Goal: Information Seeking & Learning: Learn about a topic

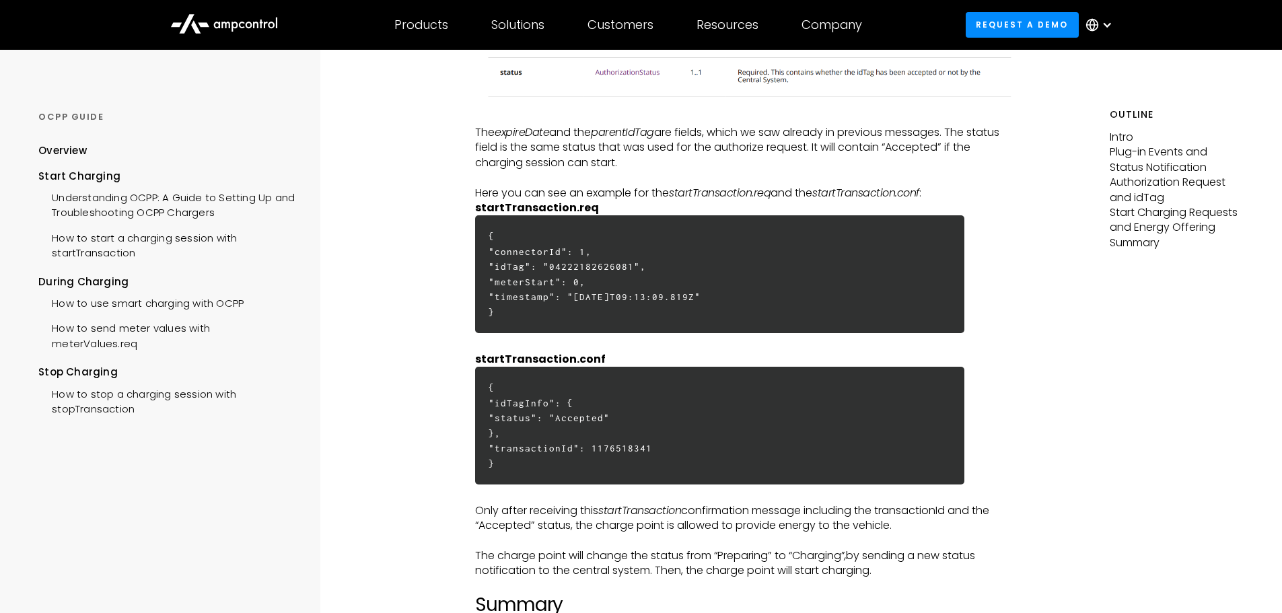
scroll to position [3231, 0]
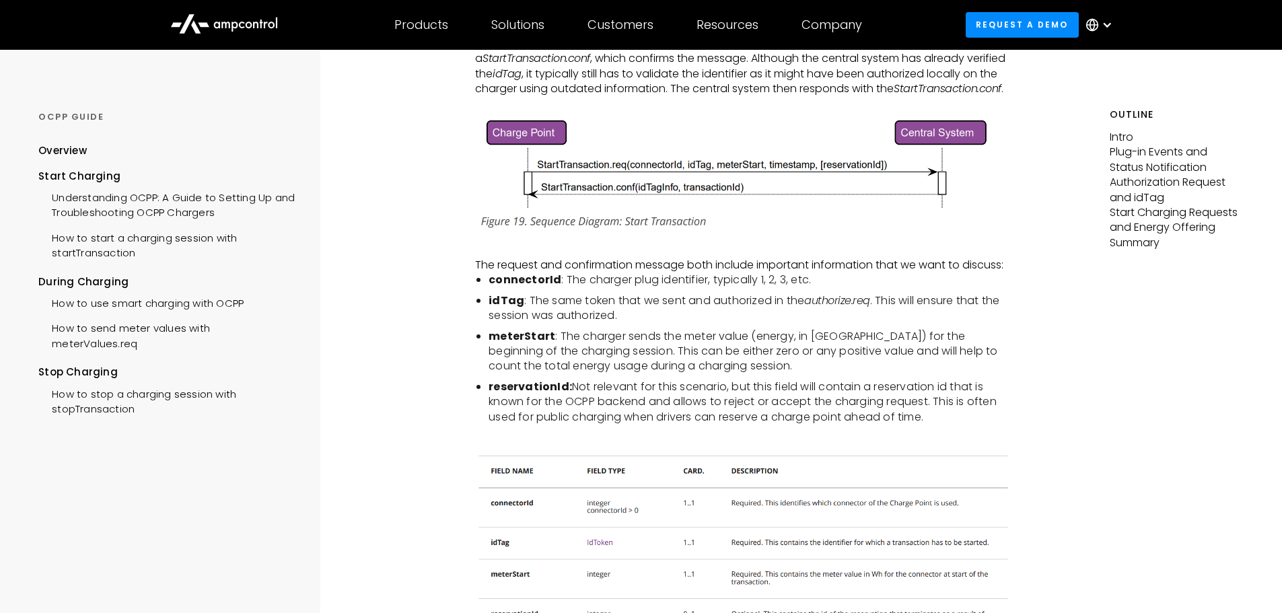
scroll to position [2356, 0]
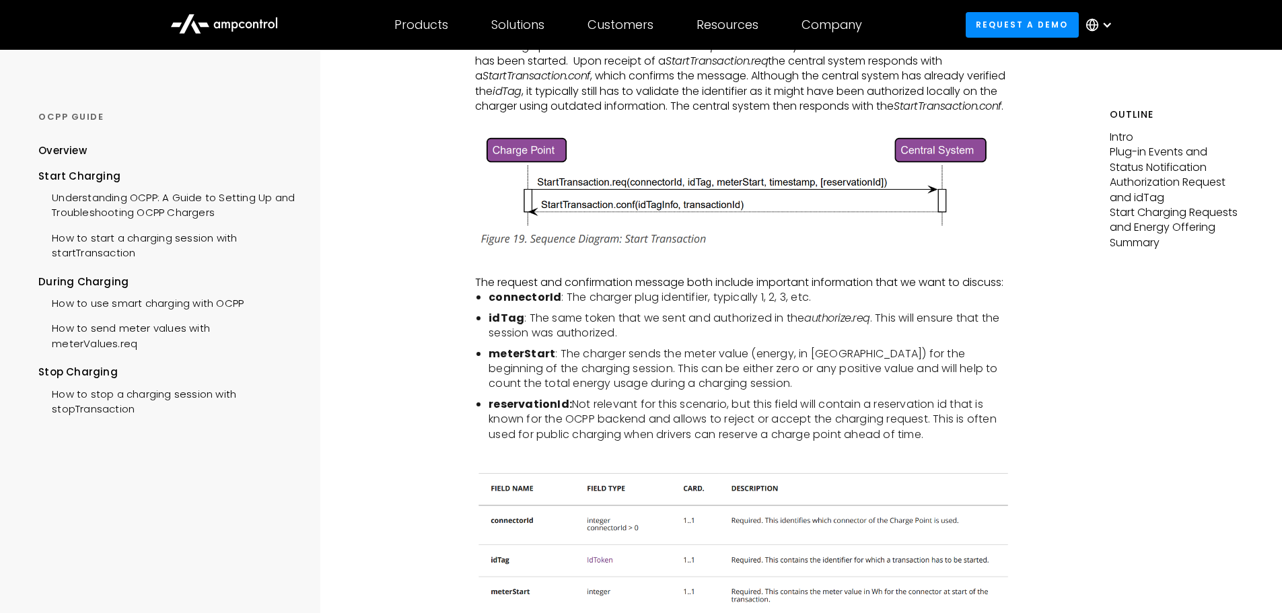
click at [995, 409] on li "reservationId: Not relevant for this scenario, but this field will contain a re…" at bounding box center [754, 419] width 530 height 45
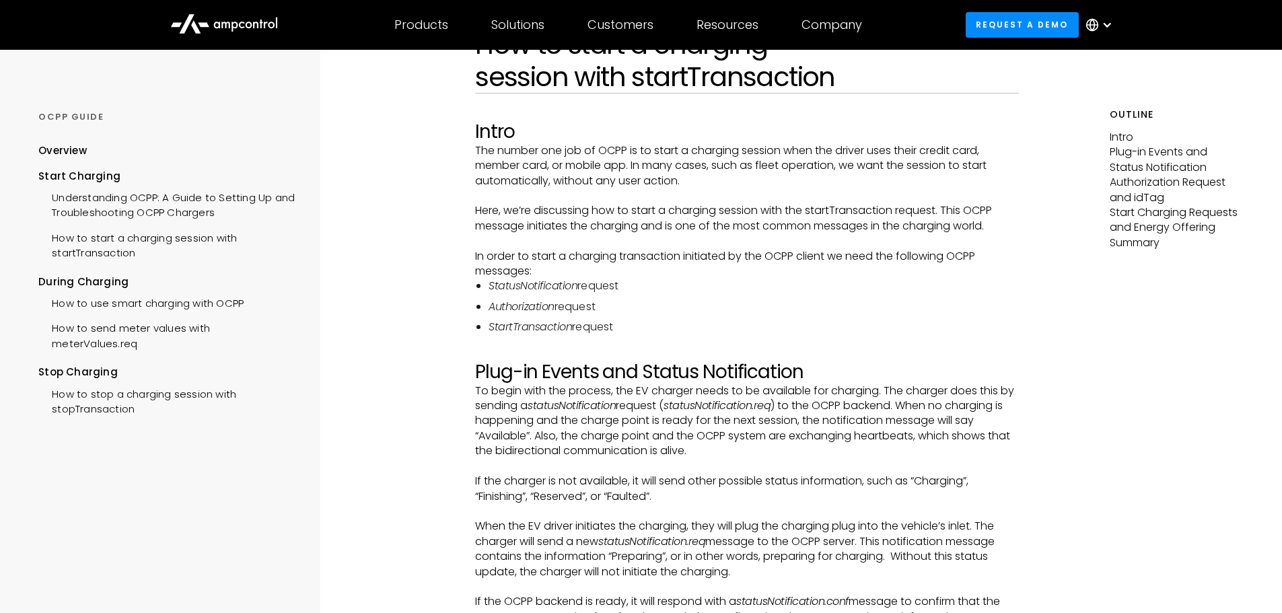
scroll to position [1433, 0]
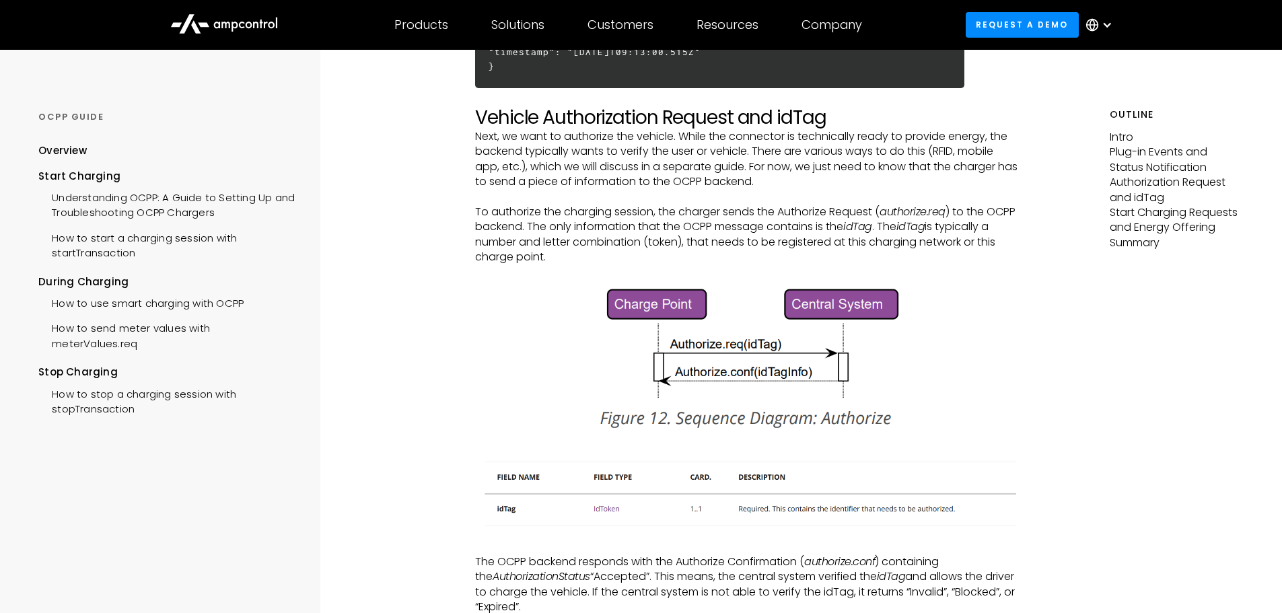
scroll to position [1638, 0]
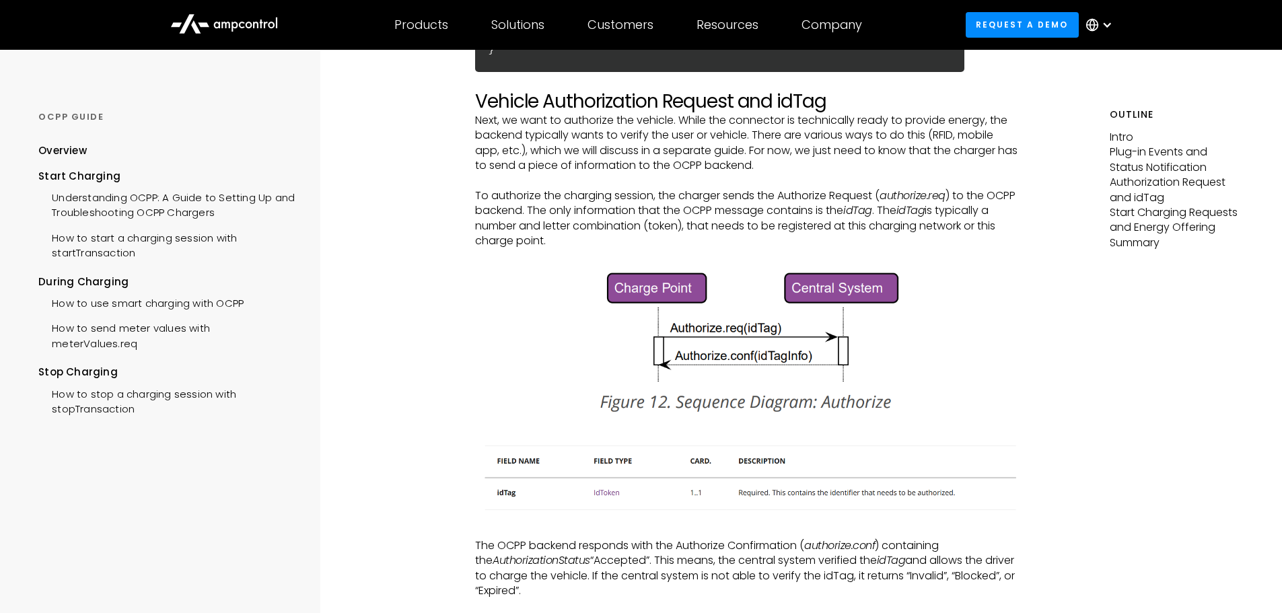
click at [1023, 356] on div "START CHARGING How to start a charging session with startTransaction Intro The …" at bounding box center [747, 425] width 725 height 4027
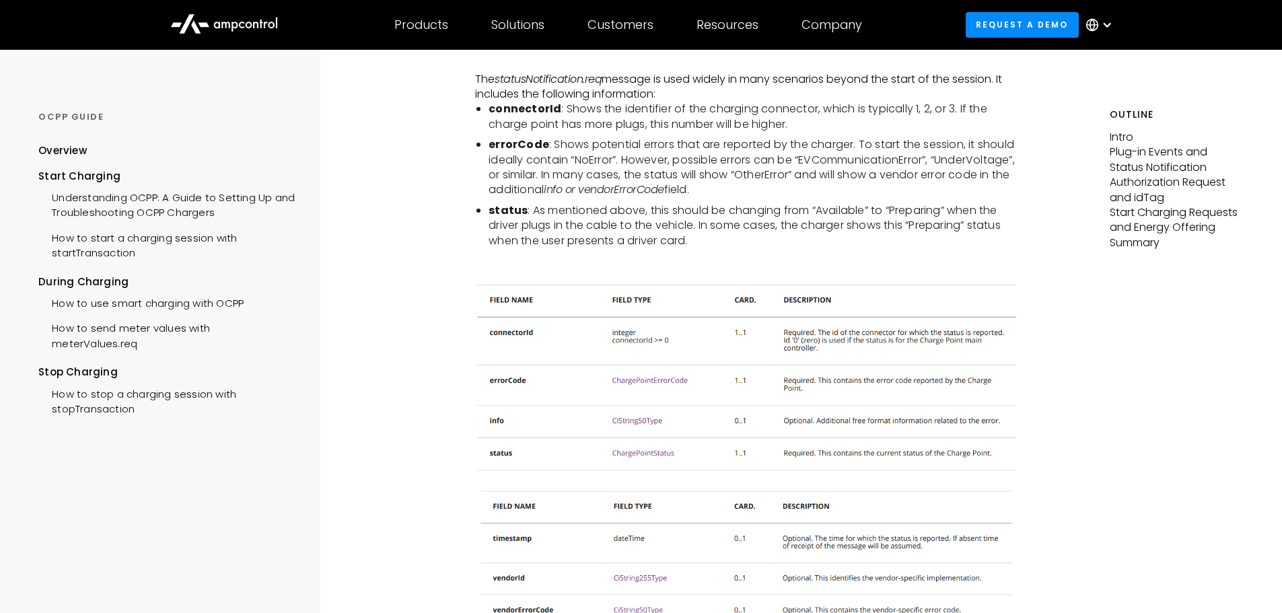
scroll to position [695, 0]
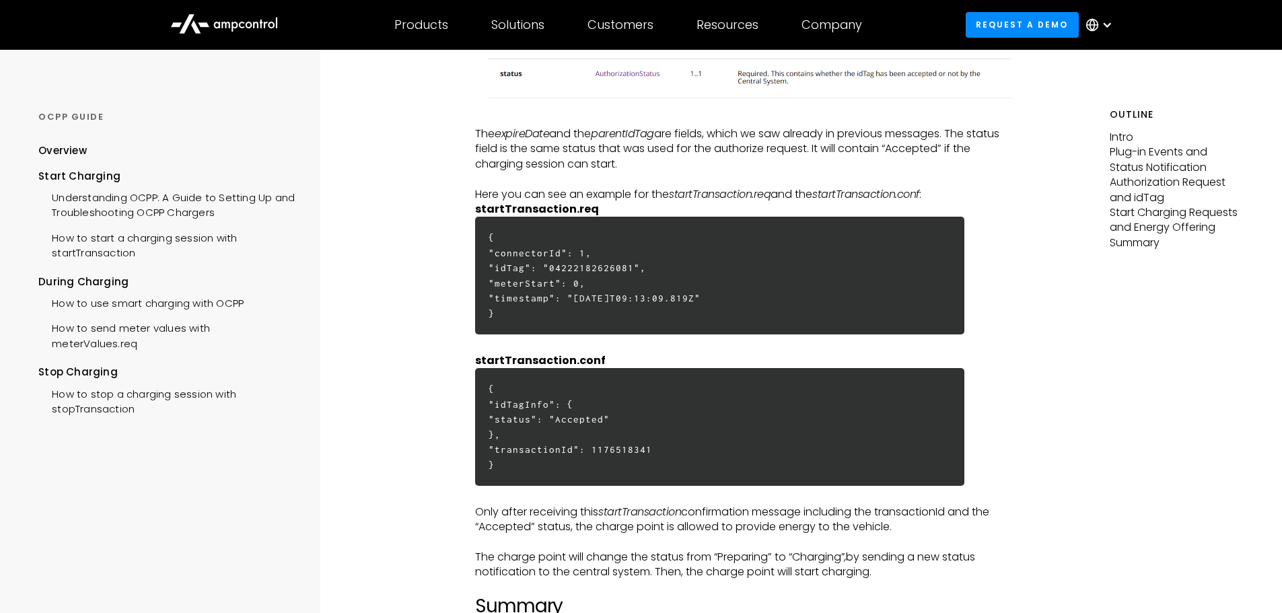
scroll to position [3253, 0]
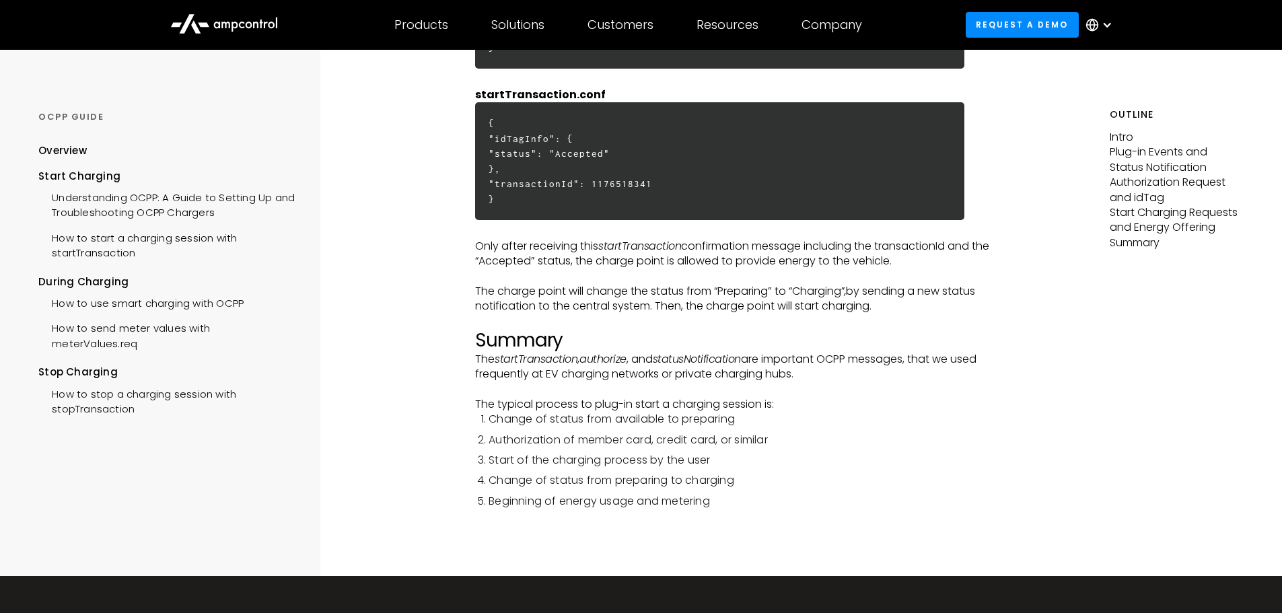
scroll to position [3522, 0]
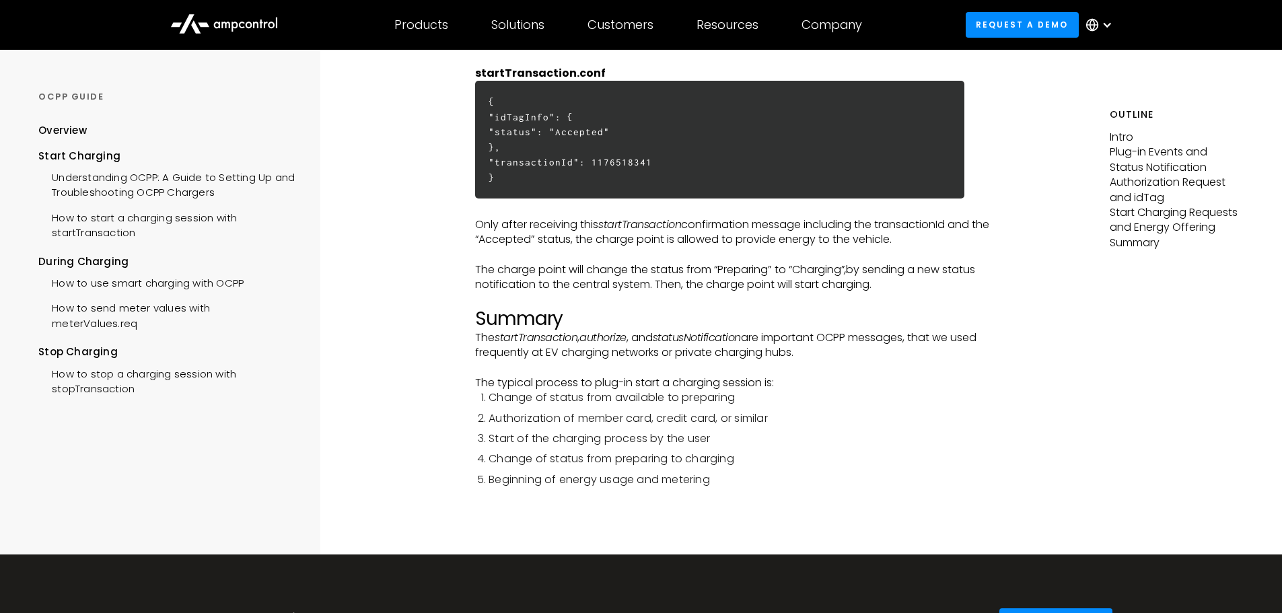
click at [871, 512] on div at bounding box center [747, 520] width 544 height 67
click at [977, 446] on li "Start of the charging process by the user" at bounding box center [754, 438] width 530 height 15
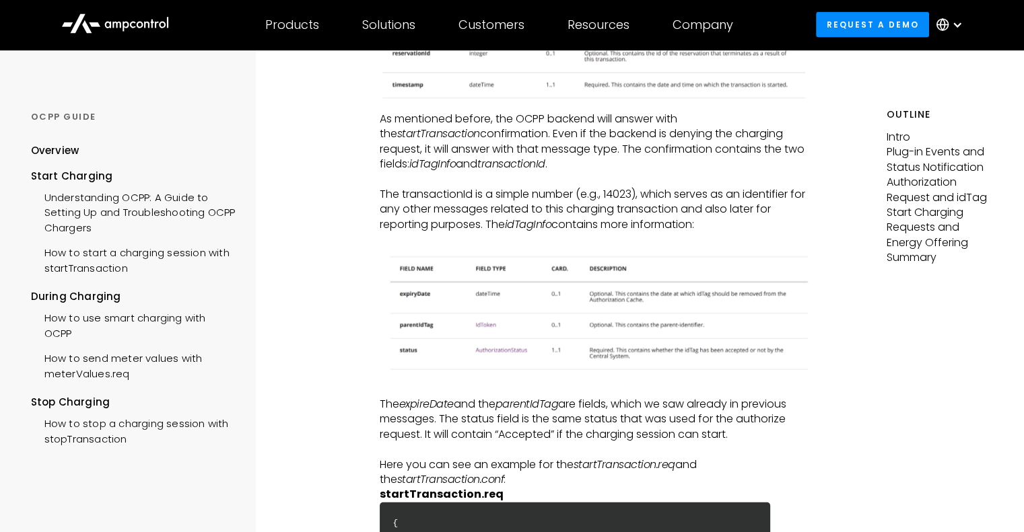
scroll to position [2940, 0]
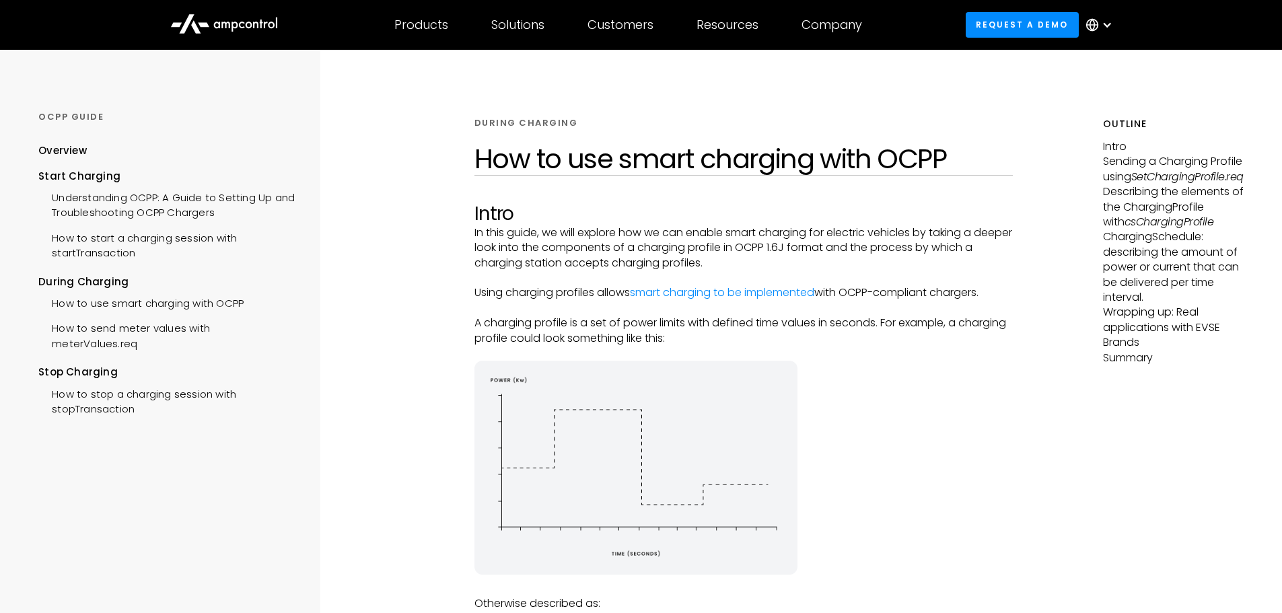
scroll to position [4293, 0]
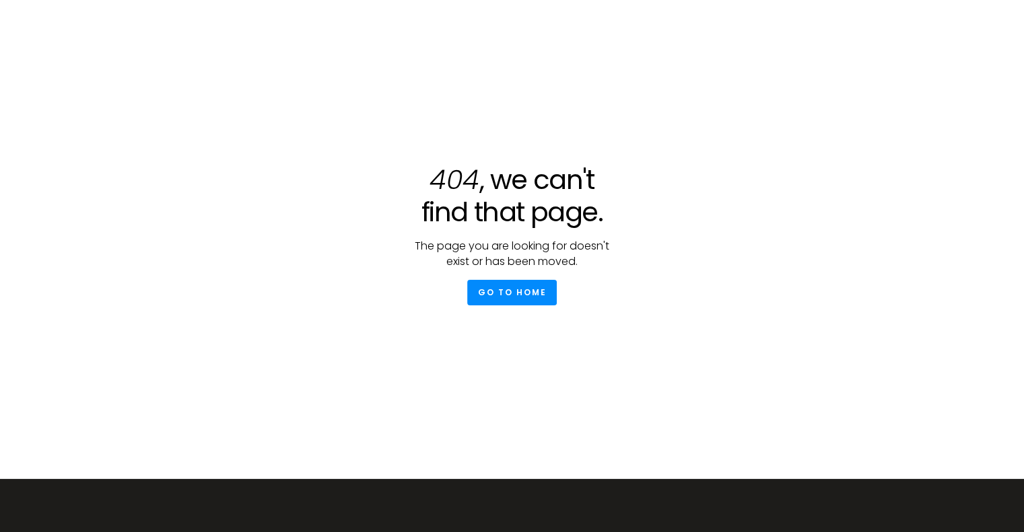
drag, startPoint x: 70, startPoint y: 0, endPoint x: 488, endPoint y: 253, distance: 488.6
click at [488, 253] on p "The page you are looking for doesn't exist or has been moved." at bounding box center [512, 254] width 215 height 30
click at [513, 294] on link "Go to Home" at bounding box center [512, 292] width 90 height 25
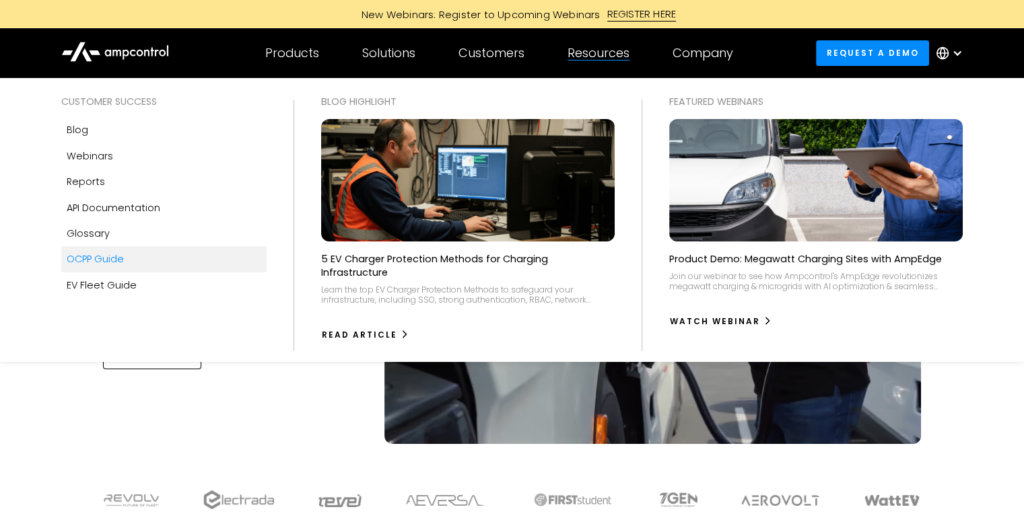
click at [134, 258] on link "OCPP Guide" at bounding box center [163, 259] width 205 height 26
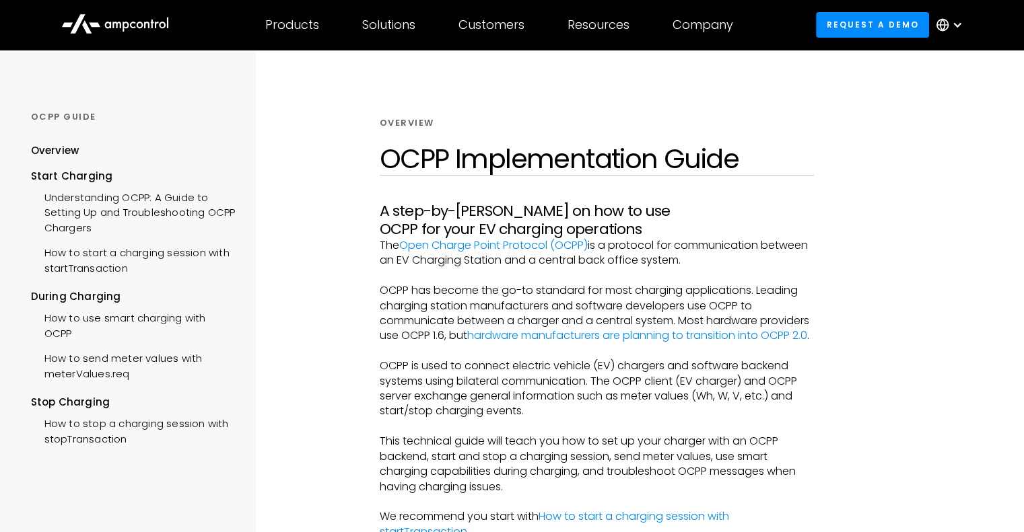
scroll to position [35, 0]
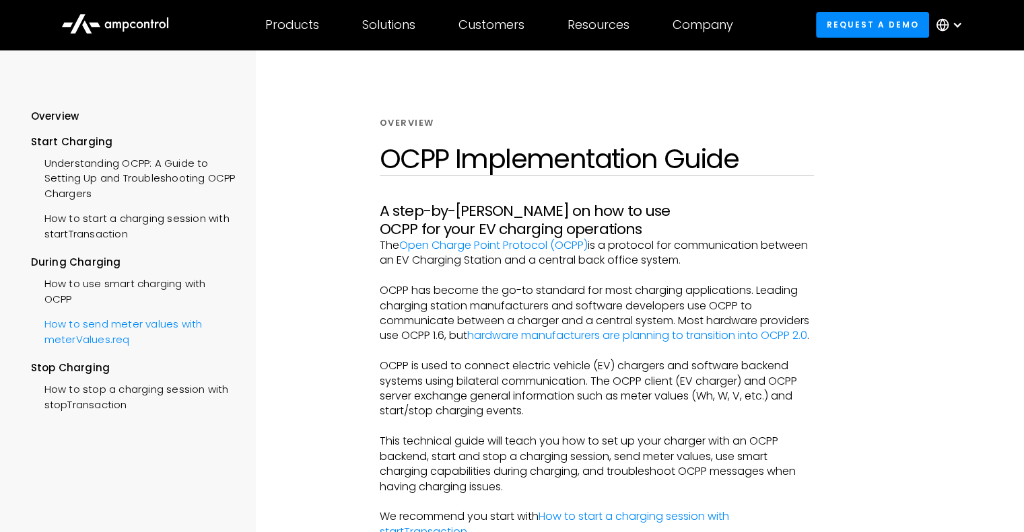
click at [156, 330] on div "How to send meter values with meterValues.req" at bounding box center [133, 330] width 205 height 40
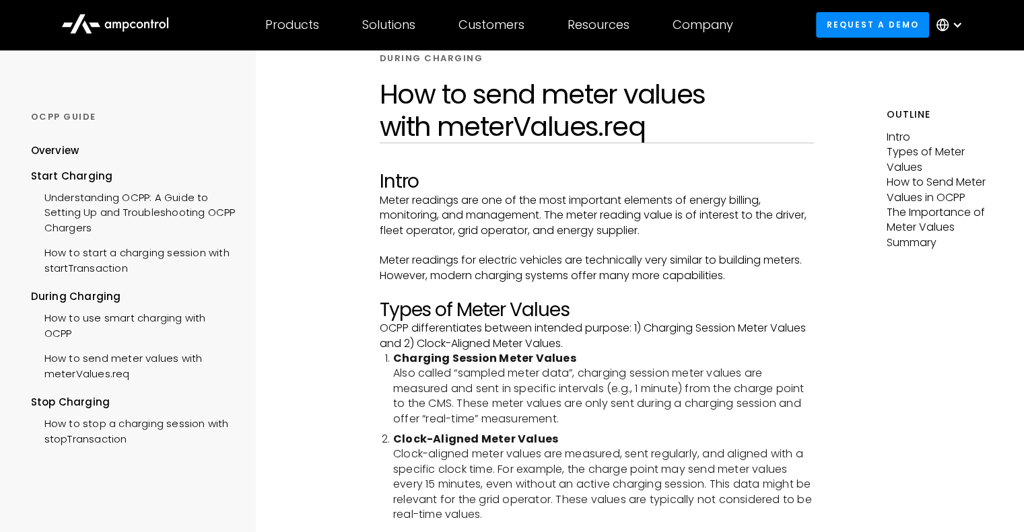
scroll to position [35, 0]
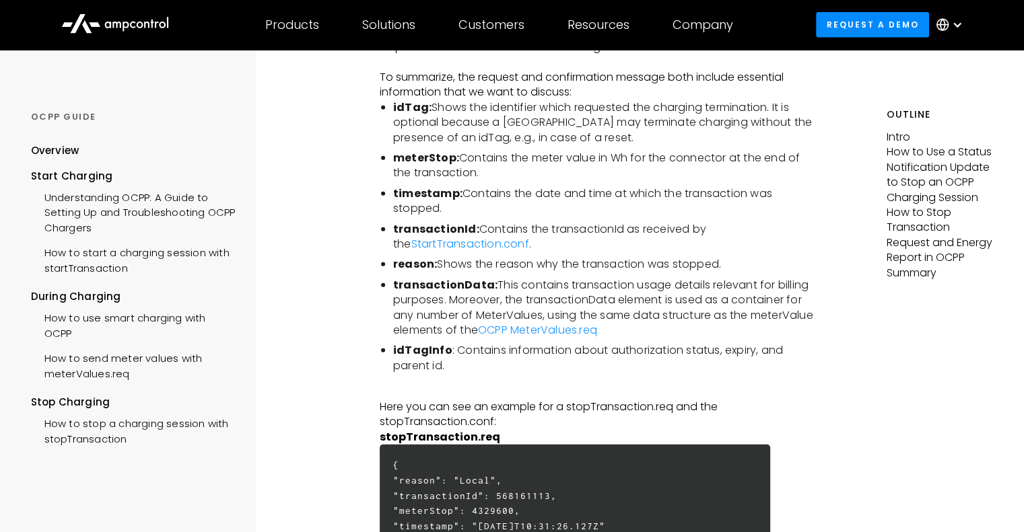
scroll to position [3354, 0]
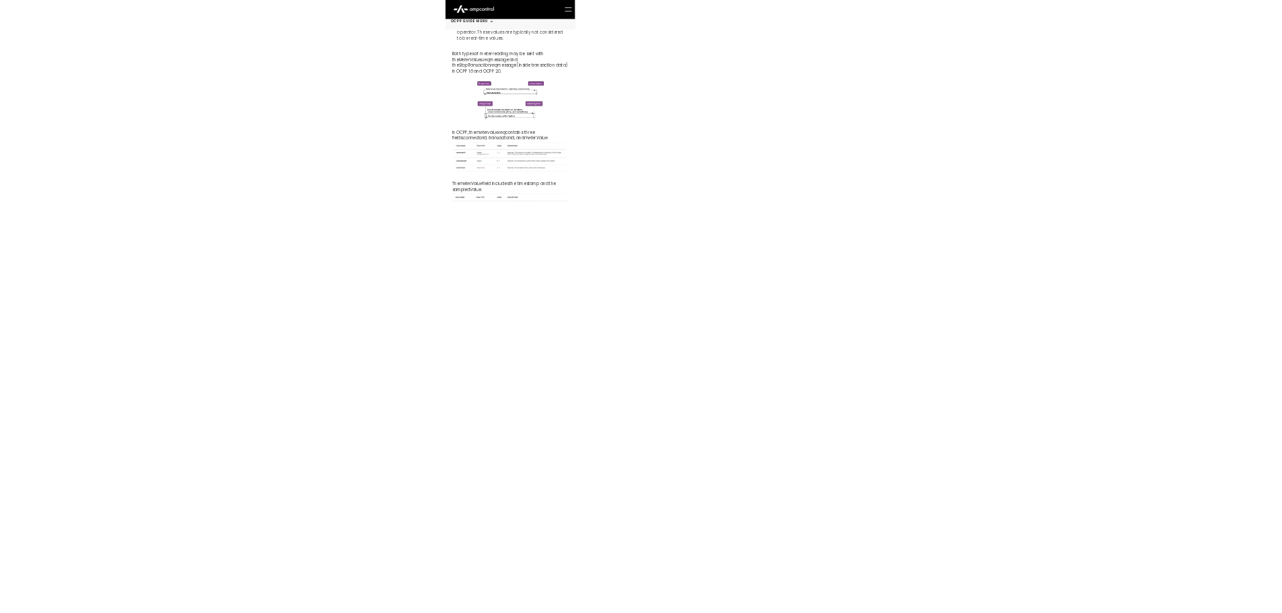
scroll to position [575, 0]
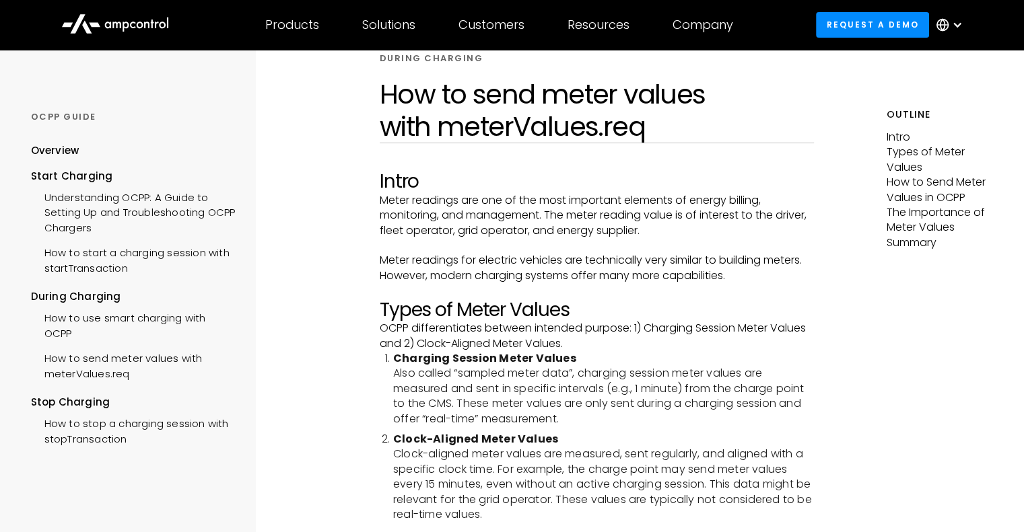
scroll to position [34, 0]
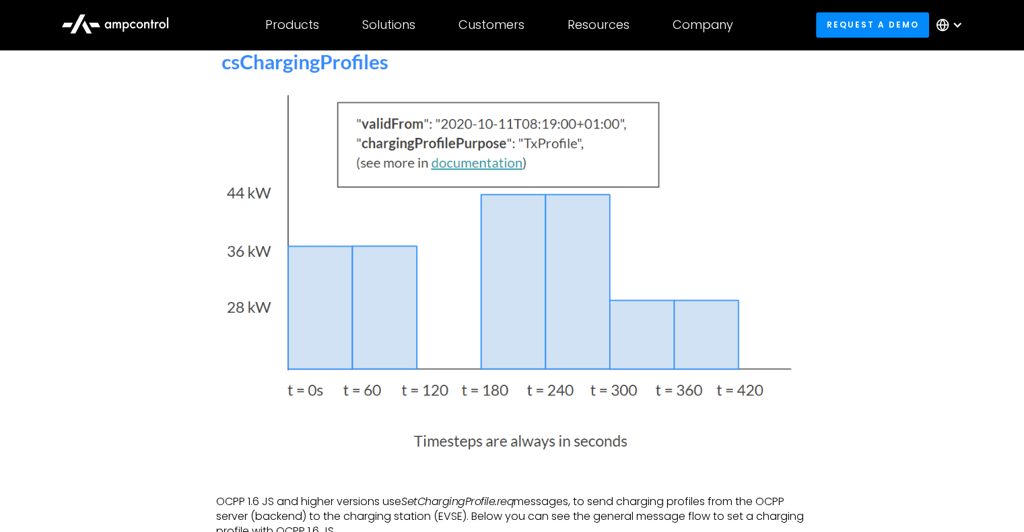
scroll to position [808, 0]
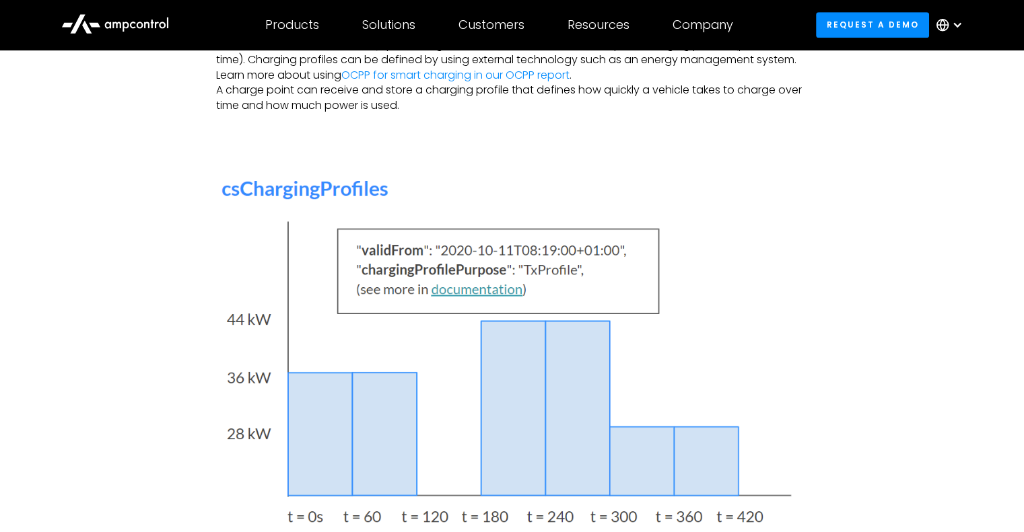
click at [400, 283] on img at bounding box center [512, 379] width 592 height 407
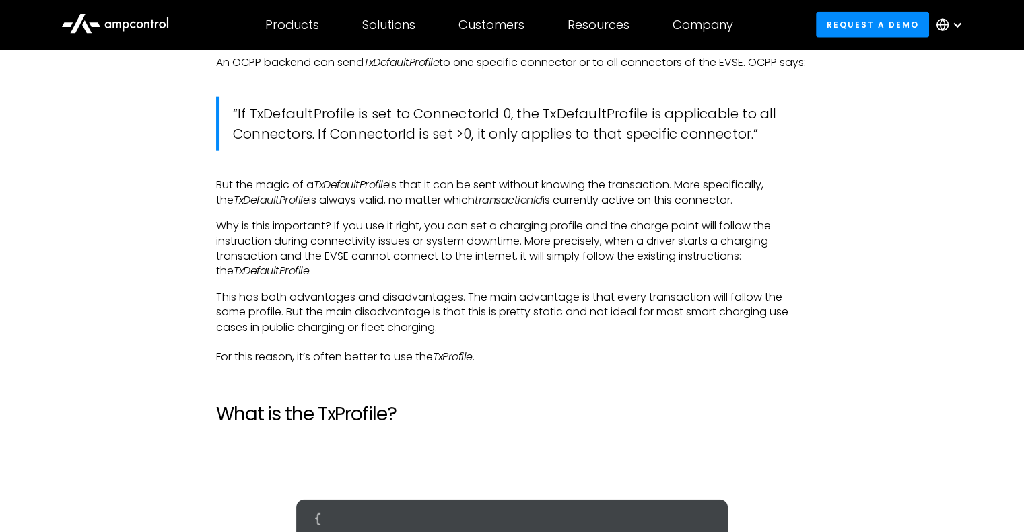
scroll to position [3433, 0]
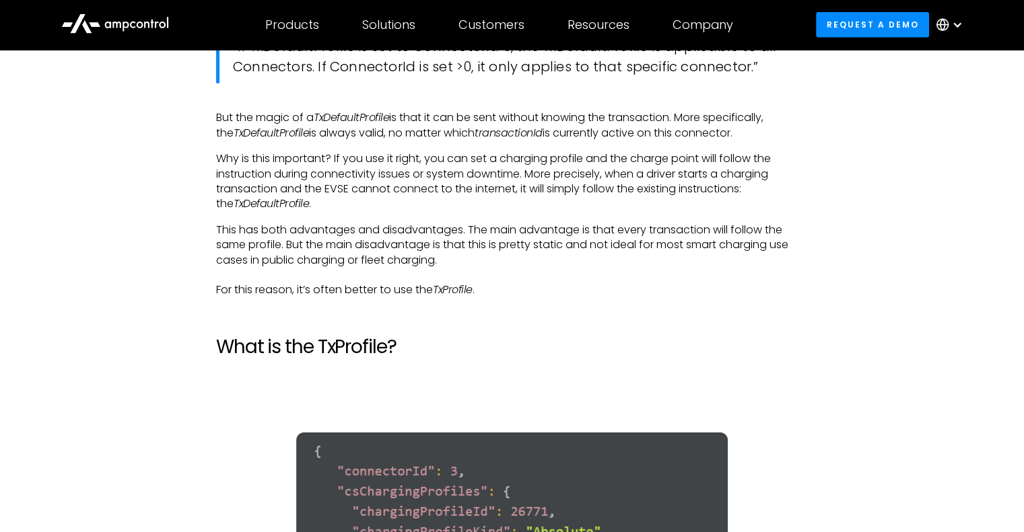
click at [769, 257] on p "This has both advantages and disadvantages. The main advantage is that every tr…" at bounding box center [512, 260] width 592 height 75
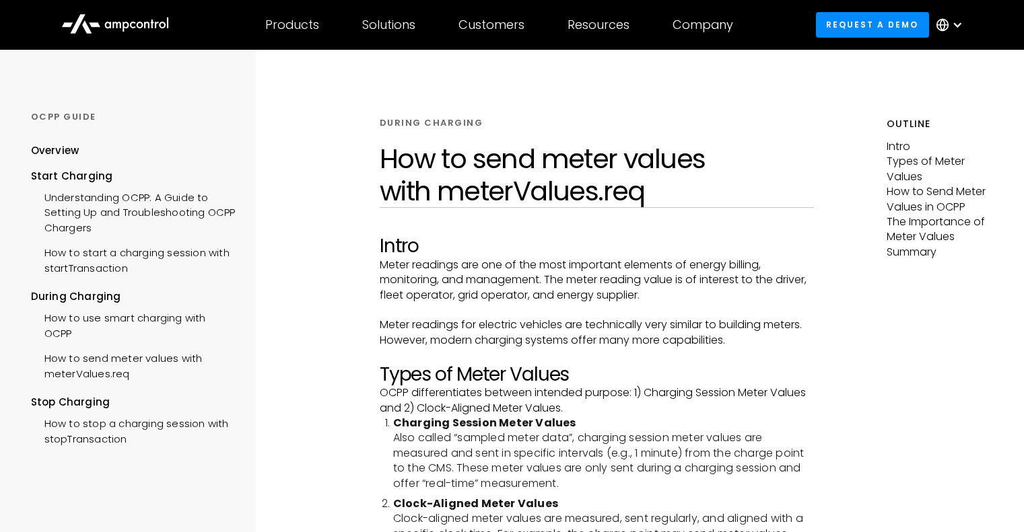
scroll to position [575, 0]
